Goal: Answer question/provide support

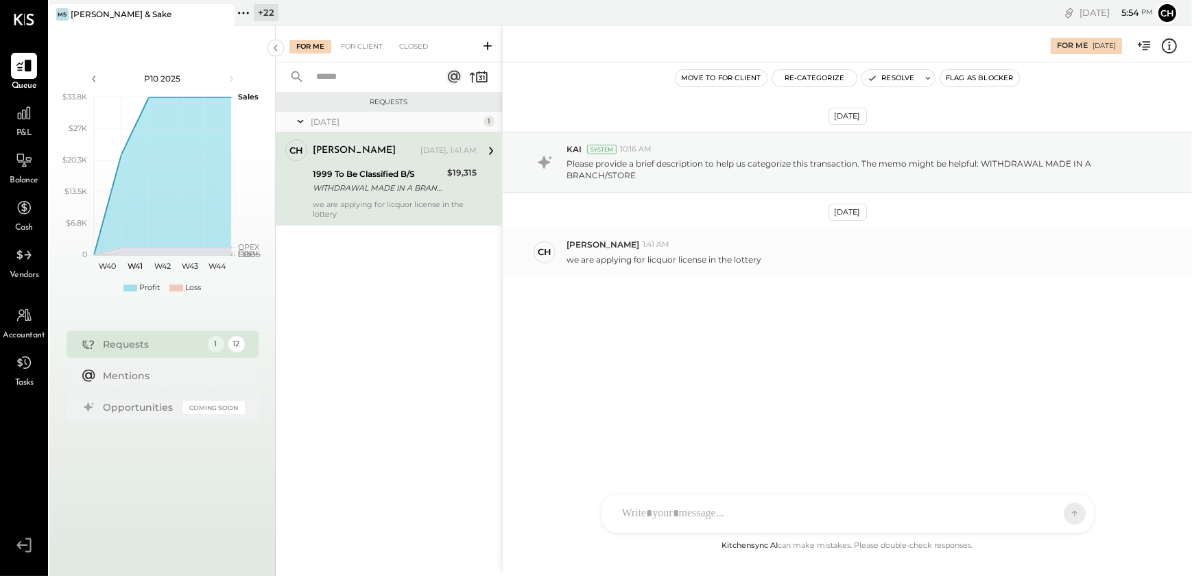
click at [705, 257] on p "we are applying for licquor license in the lottery" at bounding box center [664, 260] width 195 height 12
copy div "we are applying for licquor license in the lottery KC [PERSON_NAME] SK [PERSON_…"
click at [675, 350] on div "[DATE] KAI System 10:16 AM Please provide a brief description to help us catego…" at bounding box center [847, 238] width 689 height 283
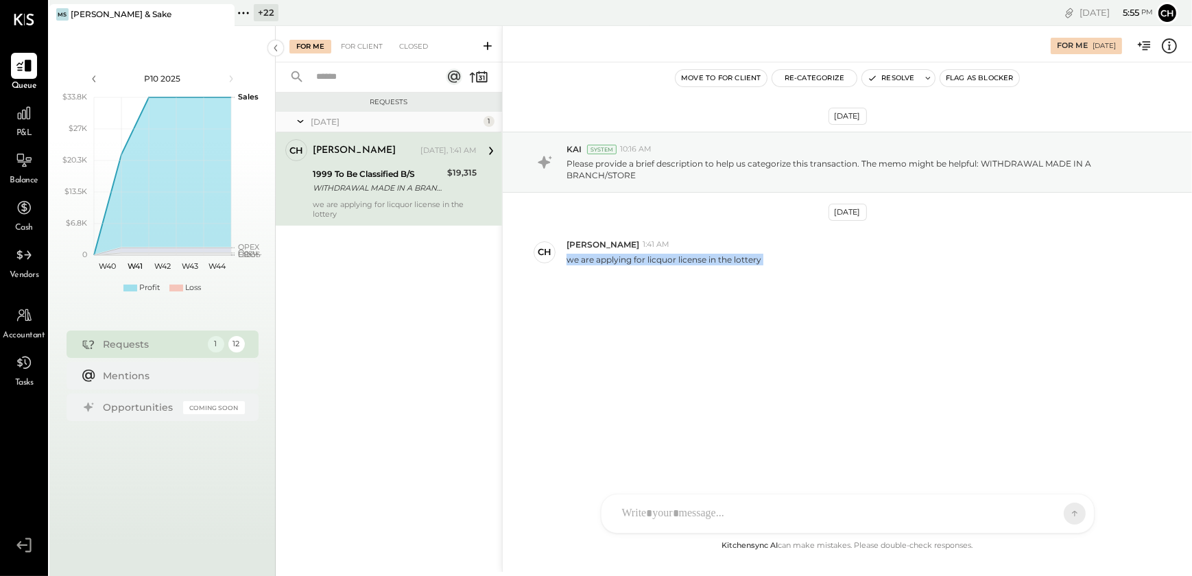
click at [609, 311] on div "[DATE] KAI System 10:16 AM Please provide a brief description to help us catego…" at bounding box center [847, 238] width 689 height 283
click at [670, 506] on div at bounding box center [835, 514] width 440 height 30
click at [640, 445] on div at bounding box center [847, 455] width 465 height 55
click at [646, 448] on div at bounding box center [847, 455] width 465 height 55
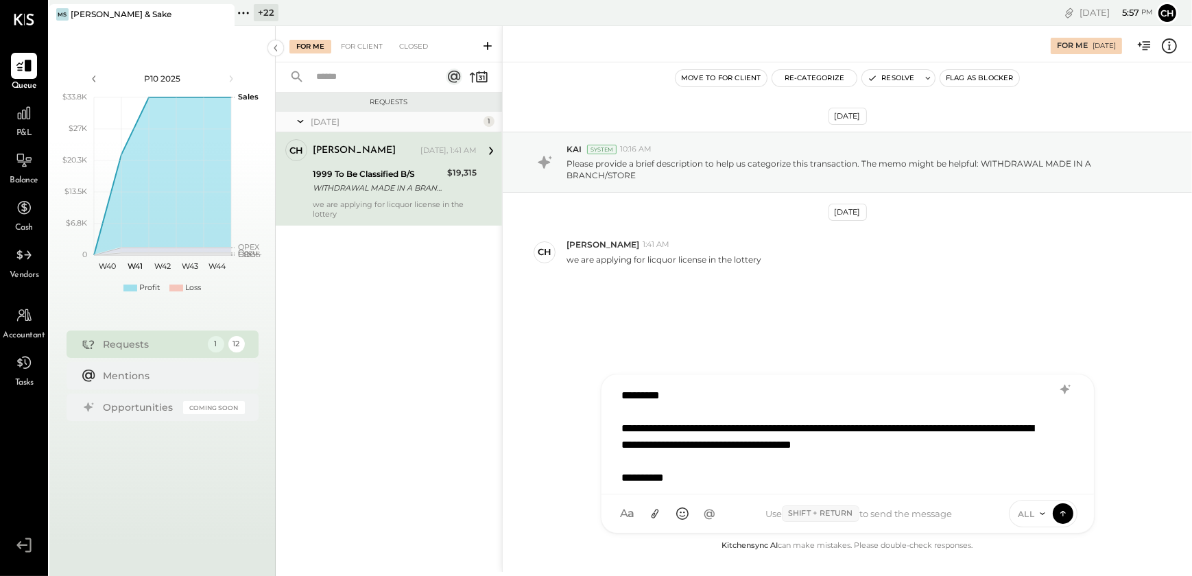
scroll to position [1, 0]
click at [1063, 515] on icon at bounding box center [1063, 513] width 1 height 5
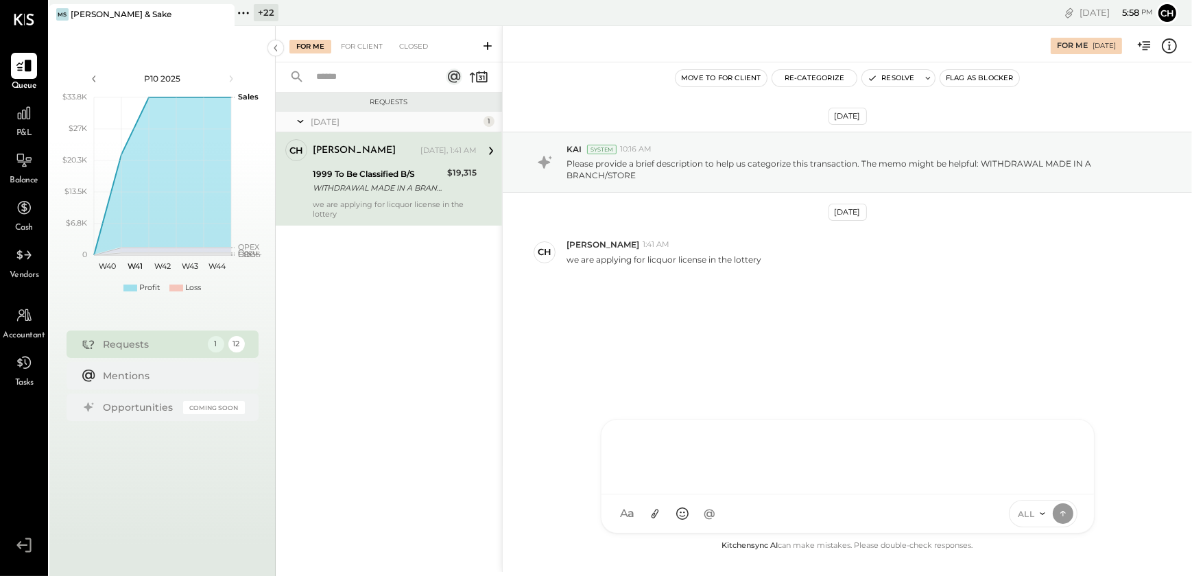
scroll to position [0, 0]
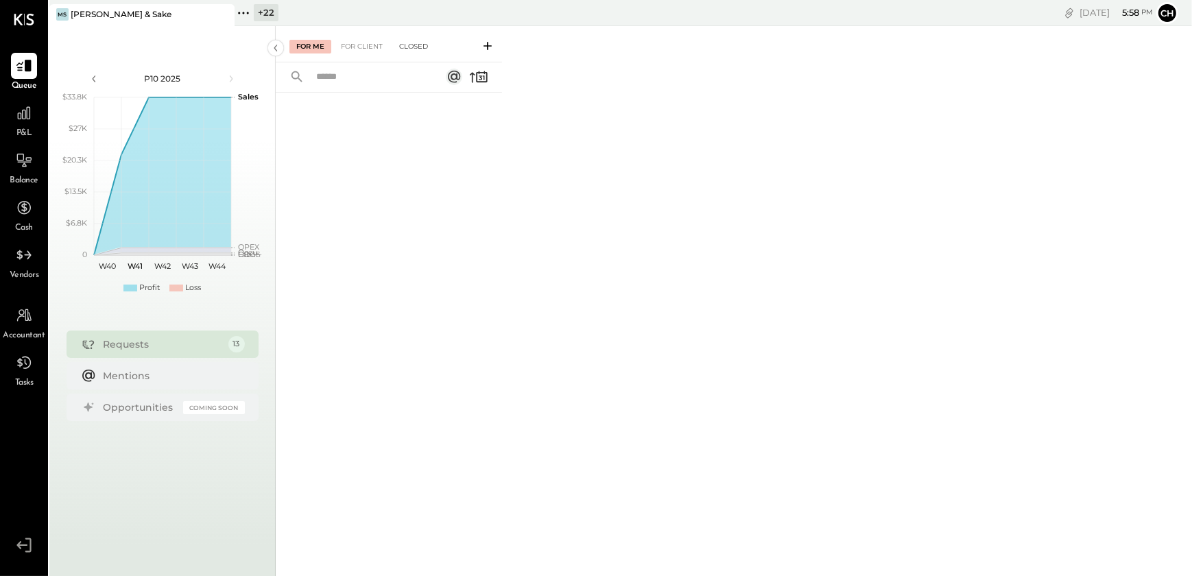
click at [412, 47] on div "Closed" at bounding box center [413, 47] width 43 height 14
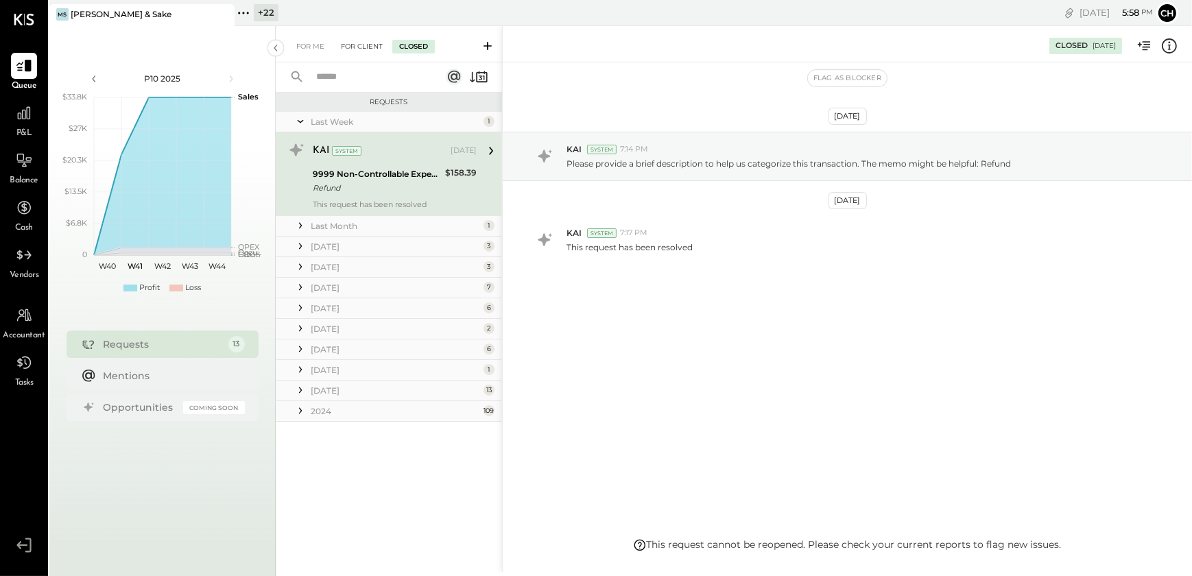
click at [379, 43] on div "For Client" at bounding box center [362, 47] width 56 height 14
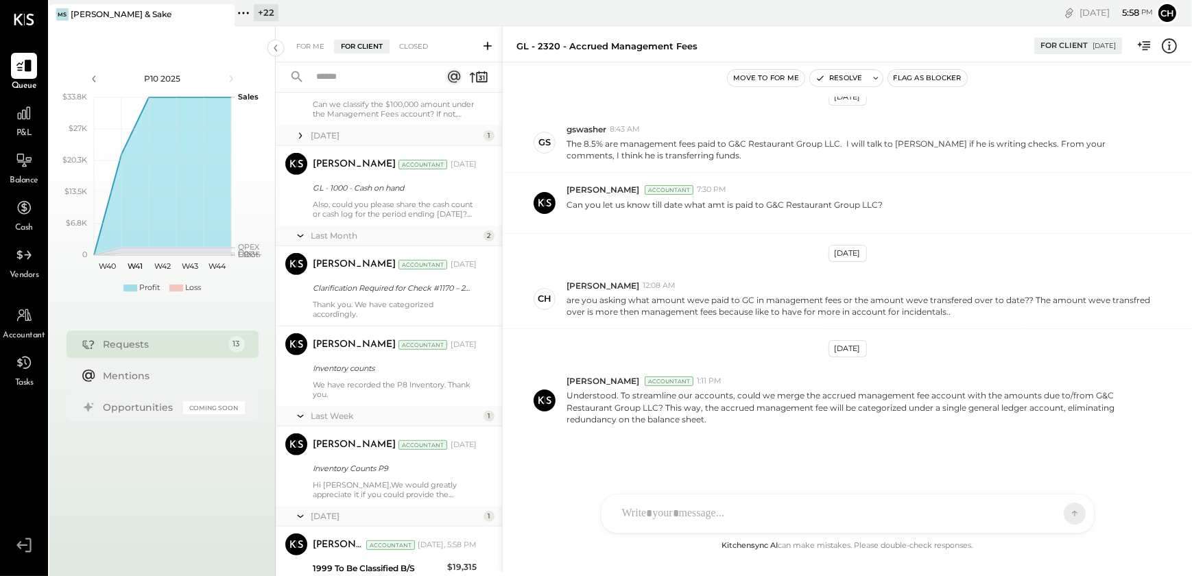
scroll to position [865, 0]
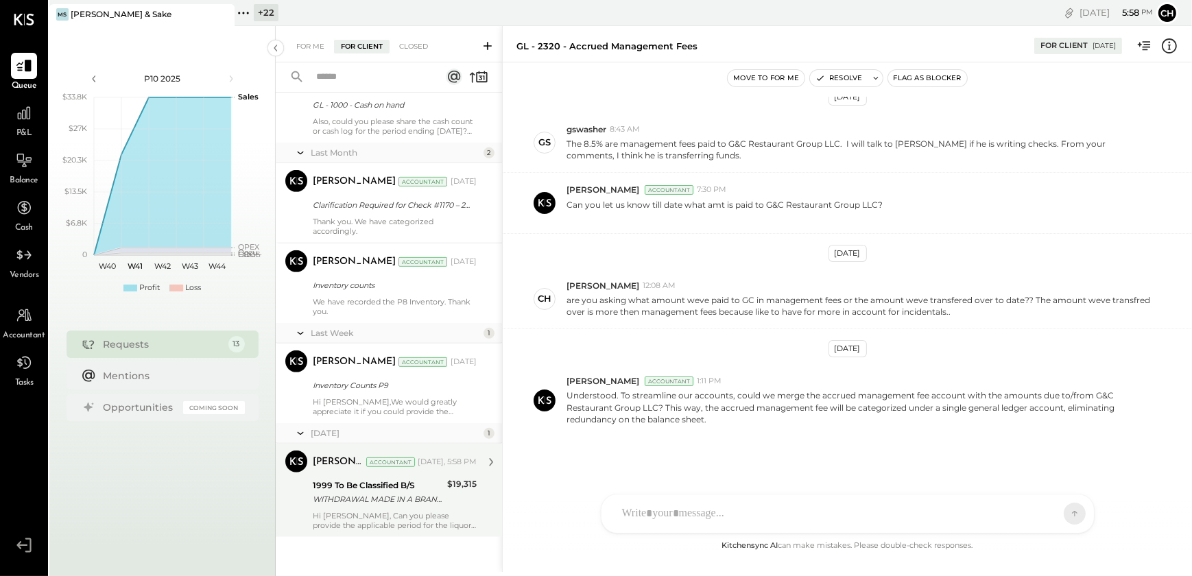
click at [415, 504] on div "WITHDRAWAL MADE IN A BRANCH/STORE" at bounding box center [378, 500] width 130 height 14
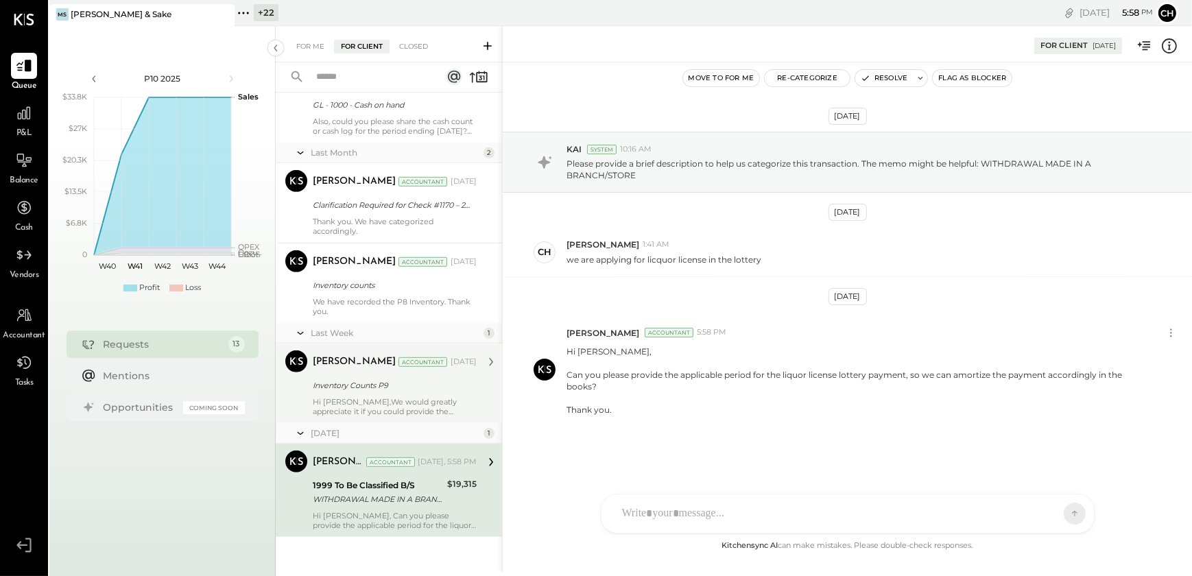
click at [405, 380] on div "Inventory Counts P9" at bounding box center [393, 386] width 160 height 14
